Goal: Task Accomplishment & Management: Use online tool/utility

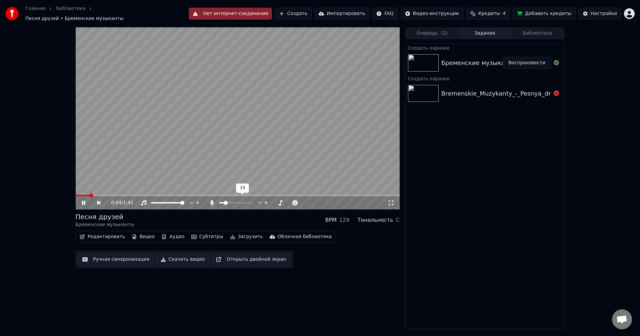
click at [224, 201] on span at bounding box center [226, 203] width 4 height 4
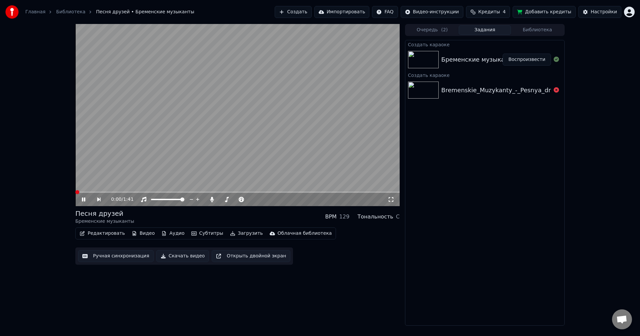
click at [75, 192] on span at bounding box center [77, 192] width 4 height 4
click at [186, 254] on button "Скачать видео" at bounding box center [182, 256] width 53 height 12
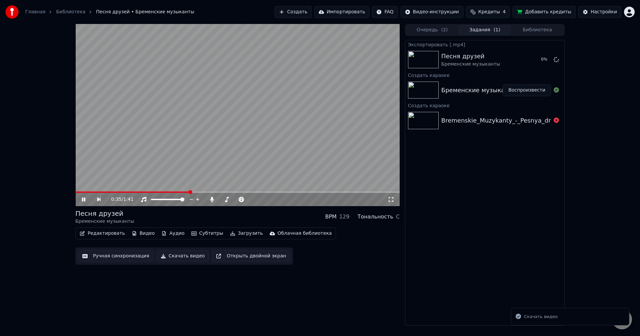
click at [311, 13] on button "Создать" at bounding box center [293, 12] width 37 height 12
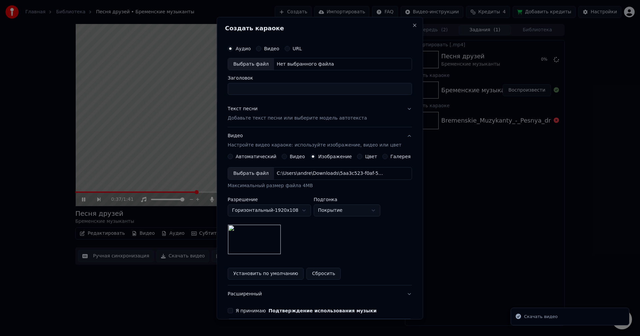
click at [262, 64] on div "Выбрать файл" at bounding box center [251, 64] width 46 height 12
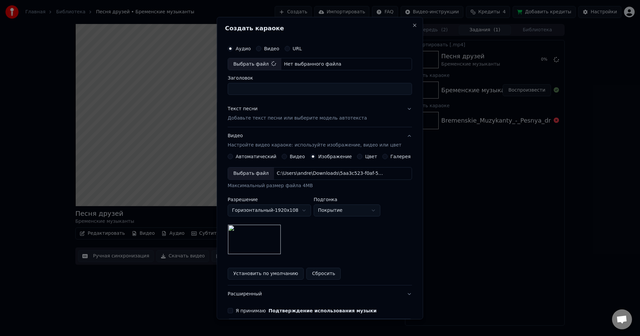
type input "**********"
drag, startPoint x: 368, startPoint y: 92, endPoint x: 167, endPoint y: 103, distance: 201.3
click at [167, 103] on body "Главная Библиотека Песня друзей • Бременские музыканты Создать Импортировать FA…" at bounding box center [320, 168] width 640 height 336
type input "**********"
click at [398, 111] on button "Текст песни Добавьте текст песни или выберите модель автотекста" at bounding box center [320, 113] width 184 height 27
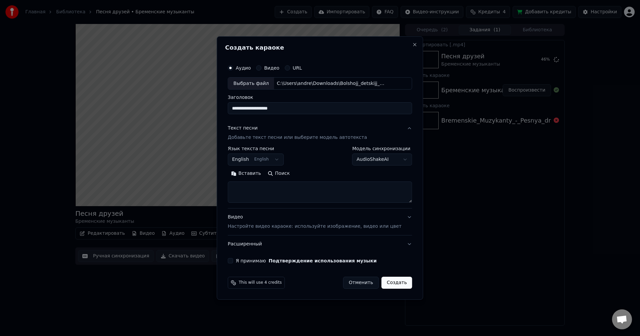
click at [298, 196] on textarea at bounding box center [320, 192] width 184 height 21
click at [280, 159] on button "English English" at bounding box center [256, 160] width 56 height 12
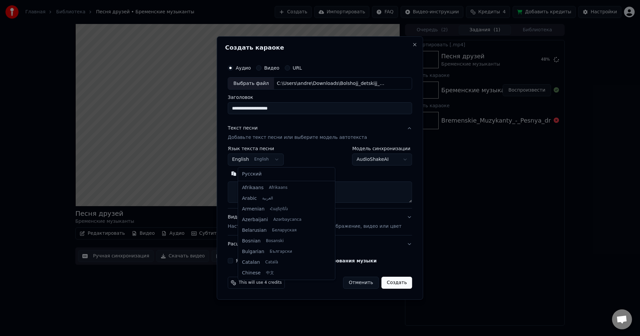
scroll to position [53, 0]
select select "**"
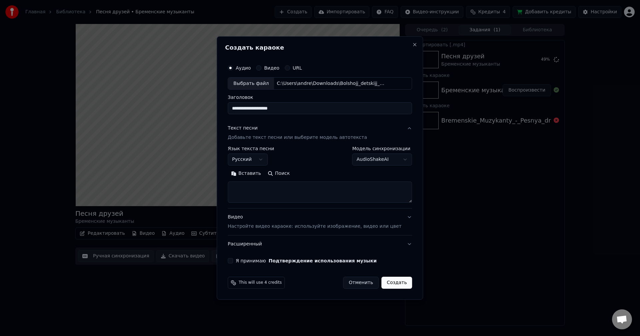
click at [293, 189] on textarea at bounding box center [320, 192] width 184 height 21
paste textarea "**********"
type textarea "**********"
click at [318, 177] on button "Развернуть" at bounding box center [315, 174] width 42 height 11
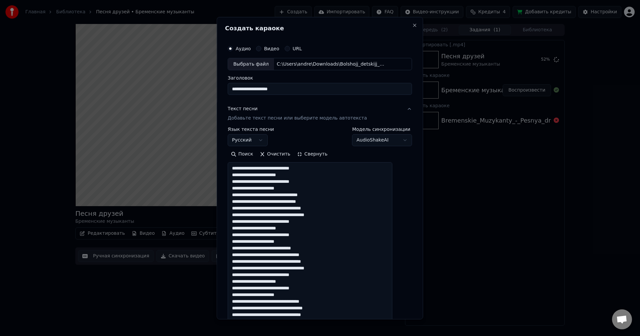
scroll to position [1, 0]
click at [317, 157] on button "Свернуть" at bounding box center [312, 154] width 37 height 11
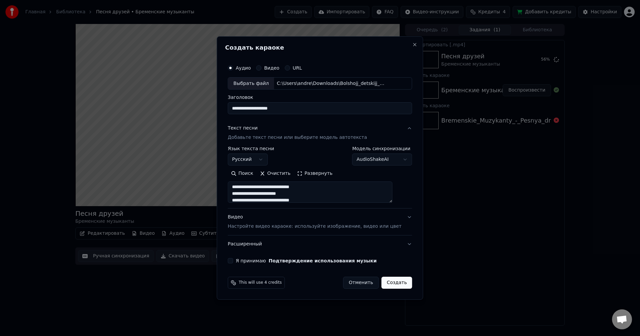
click at [402, 218] on button "Видео Настройте видео караоке: используйте изображение, видео или цвет" at bounding box center [320, 222] width 184 height 27
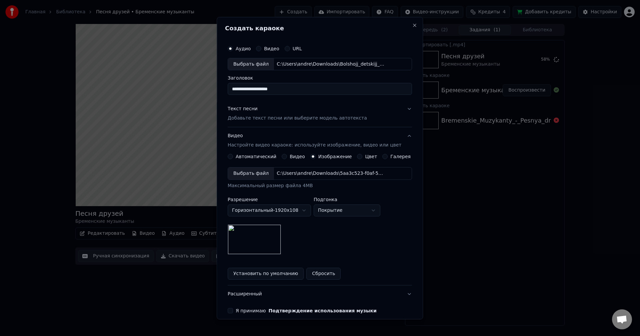
click at [258, 176] on div "Выбрать файл" at bounding box center [251, 174] width 46 height 12
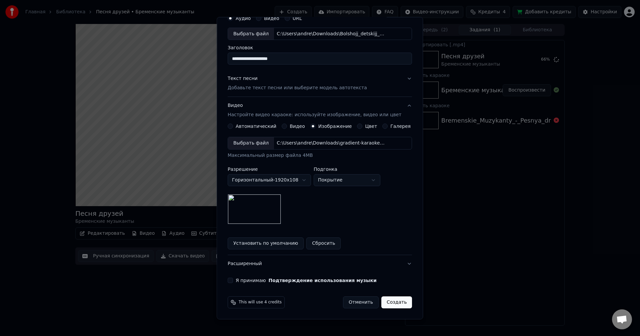
click at [239, 280] on div "Я принимаю Подтверждение использования музыки" at bounding box center [320, 280] width 184 height 5
click at [238, 281] on div "Я принимаю Подтверждение использования музыки" at bounding box center [320, 280] width 184 height 5
click at [233, 281] on button "Я принимаю Подтверждение использования музыки" at bounding box center [230, 280] width 5 height 5
click at [402, 263] on div "**********" at bounding box center [320, 147] width 190 height 277
click at [398, 264] on button "Расширенный" at bounding box center [320, 263] width 184 height 17
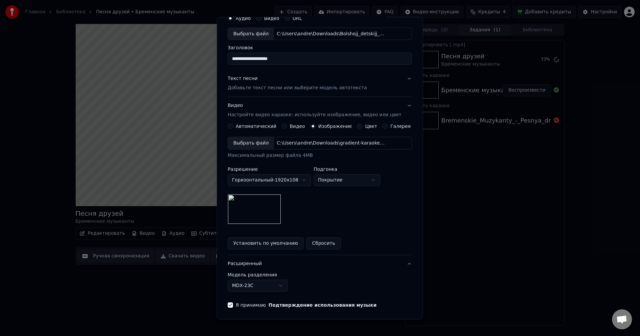
scroll to position [0, 0]
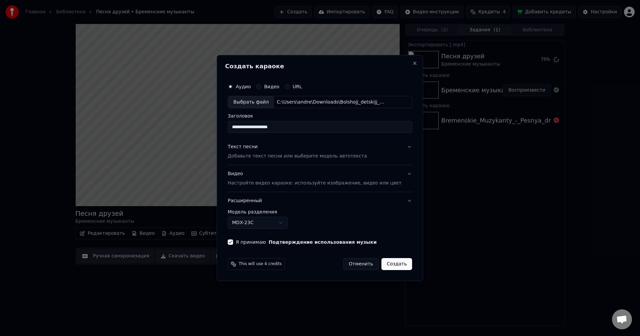
click at [402, 202] on button "Расширенный" at bounding box center [320, 200] width 184 height 17
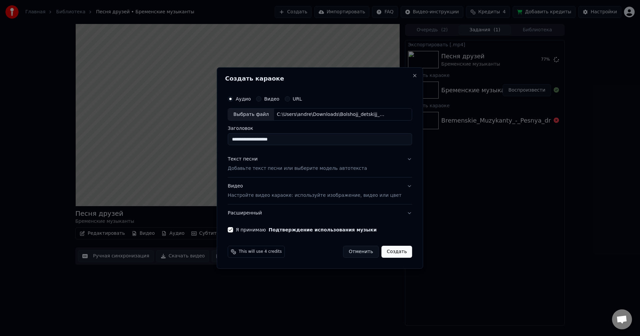
click at [394, 254] on button "Создать" at bounding box center [396, 252] width 31 height 12
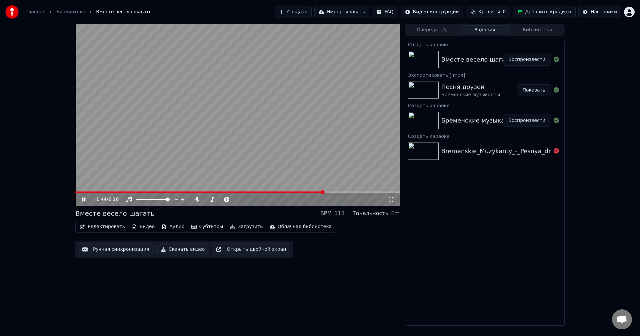
click at [171, 251] on button "Скачать видео" at bounding box center [182, 250] width 53 height 12
